Goal: Task Accomplishment & Management: Use online tool/utility

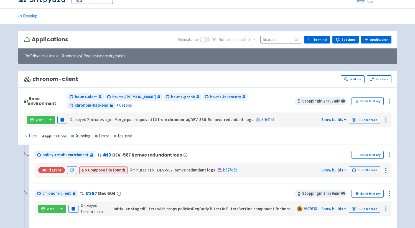
scroll to position [68, 0]
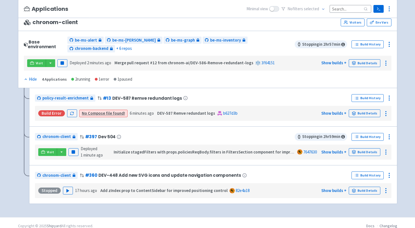
click at [109, 110] on link "No Compose file found!" at bounding box center [103, 112] width 43 height 5
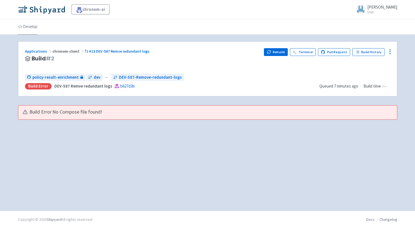
click at [32, 28] on link "Develop" at bounding box center [27, 27] width 19 height 16
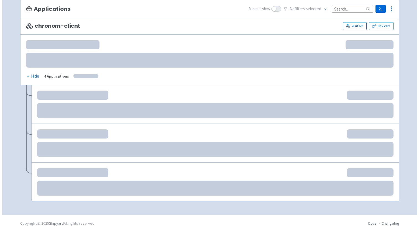
scroll to position [68, 0]
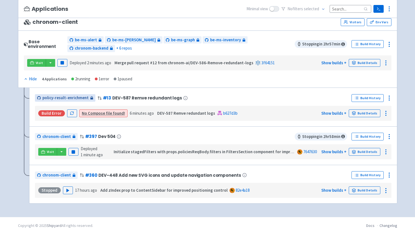
click at [73, 95] on span "policy-result-enrichment" at bounding box center [65, 98] width 46 height 6
click at [71, 111] on icon "button" at bounding box center [72, 113] width 4 height 4
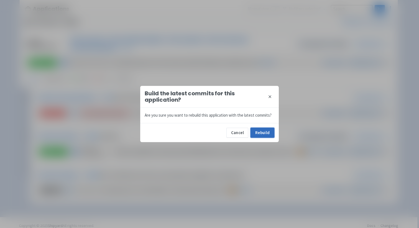
click at [271, 135] on button "Rebuild" at bounding box center [262, 133] width 24 height 10
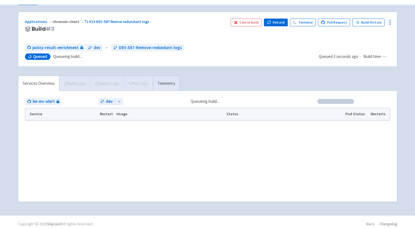
scroll to position [33, 0]
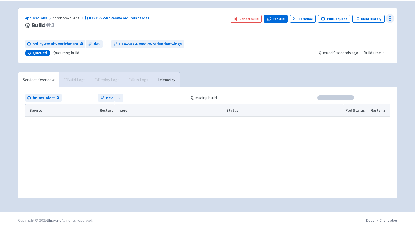
click at [389, 17] on icon at bounding box center [389, 18] width 7 height 7
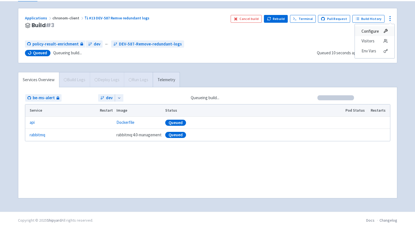
click at [377, 33] on span "Configure" at bounding box center [369, 31] width 17 height 8
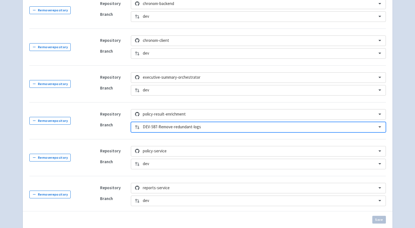
scroll to position [279, 0]
click at [216, 123] on div at bounding box center [258, 126] width 230 height 7
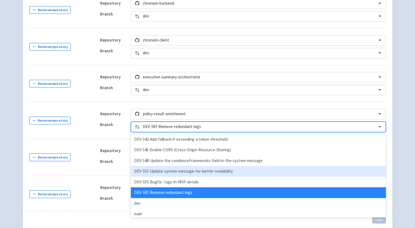
scroll to position [26, 0]
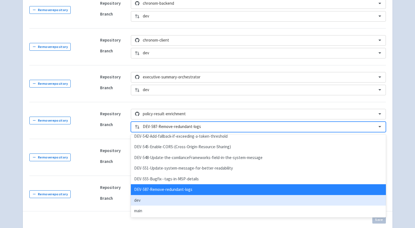
click at [158, 198] on div "dev" at bounding box center [258, 200] width 255 height 11
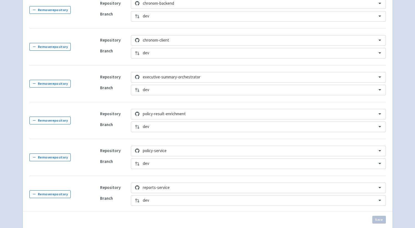
click at [157, 106] on td "Repository policy-result-enrichment Branch dev" at bounding box center [239, 120] width 292 height 37
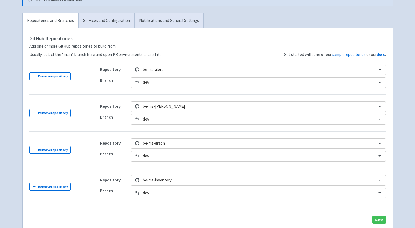
scroll to position [0, 0]
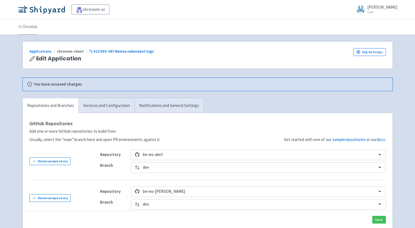
click at [27, 25] on link "Develop" at bounding box center [27, 27] width 19 height 16
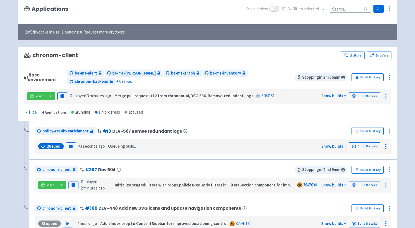
scroll to position [61, 0]
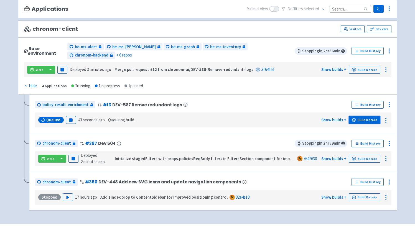
click at [361, 116] on link "Build Details" at bounding box center [364, 120] width 32 height 8
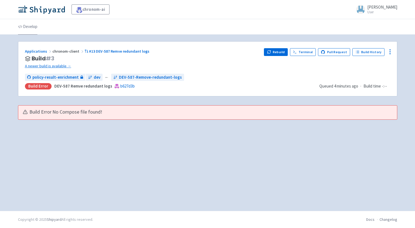
click at [32, 29] on link "Develop" at bounding box center [27, 27] width 19 height 16
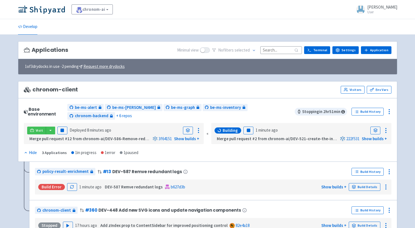
click at [111, 184] on strong "DEV-587 Remve redundant logs" at bounding box center [134, 186] width 58 height 5
click at [56, 168] on span "policy-result-enrichment" at bounding box center [65, 171] width 46 height 6
